Goal: Transaction & Acquisition: Download file/media

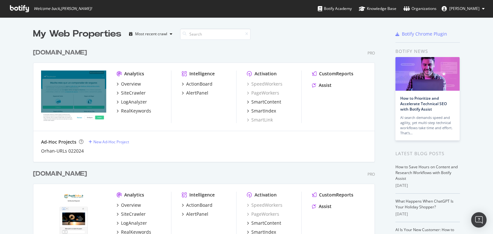
scroll to position [643, 342]
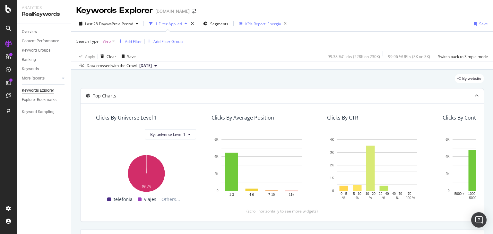
click at [276, 25] on div "KPIs Report: Energía" at bounding box center [263, 23] width 36 height 5
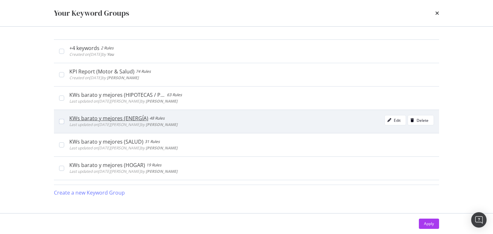
scroll to position [177, 0]
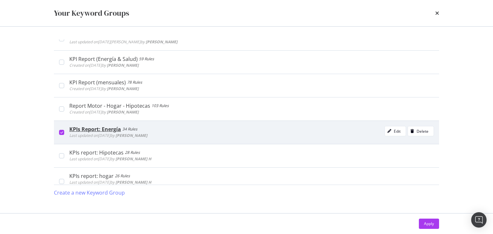
click at [59, 133] on div "modal" at bounding box center [61, 132] width 5 height 5
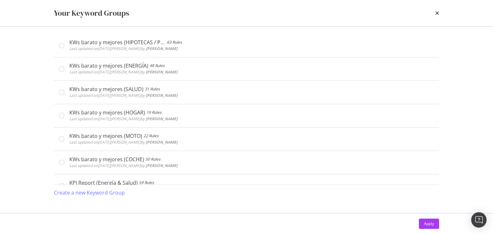
scroll to position [66, 0]
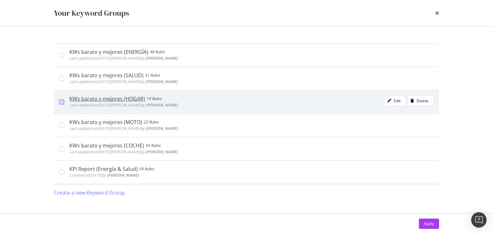
click at [62, 103] on div "modal" at bounding box center [61, 102] width 5 height 5
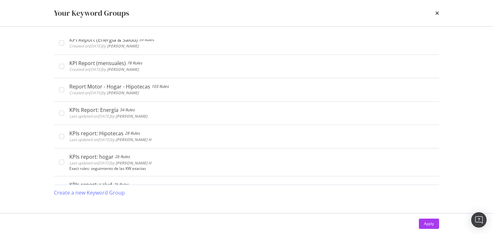
scroll to position [206, 0]
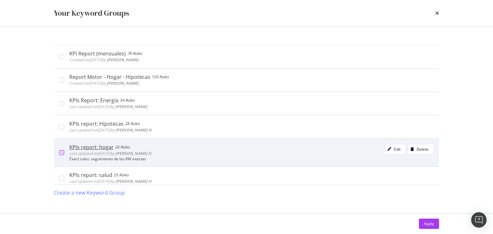
click at [59, 153] on div "modal" at bounding box center [61, 152] width 5 height 5
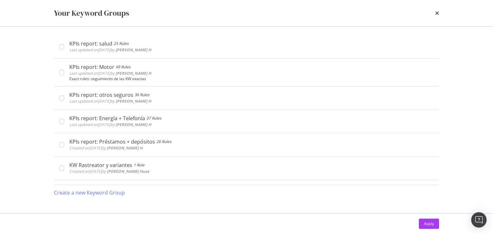
scroll to position [348, 0]
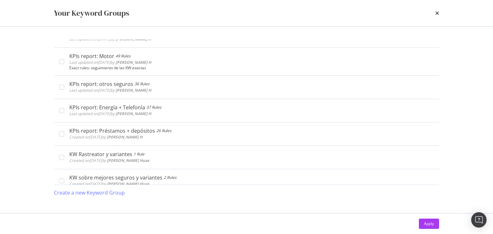
click at [419, 216] on div "Apply" at bounding box center [246, 224] width 411 height 21
click at [422, 220] on button "Apply" at bounding box center [429, 224] width 20 height 10
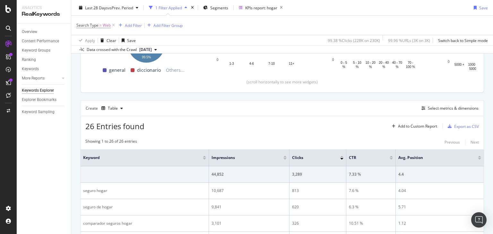
scroll to position [189, 0]
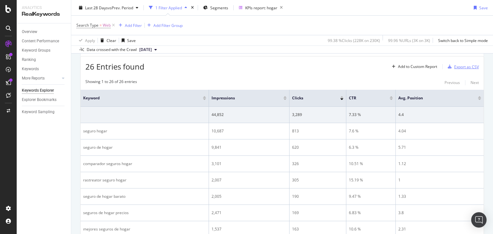
click at [461, 68] on div "Export as CSV" at bounding box center [466, 66] width 25 height 5
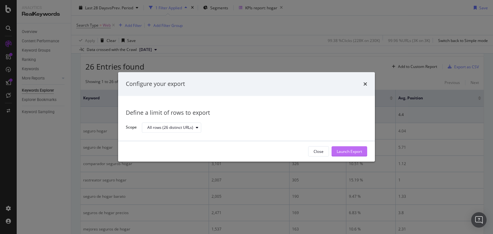
click at [346, 150] on div "Launch Export" at bounding box center [349, 151] width 25 height 5
